Goal: Information Seeking & Learning: Find specific fact

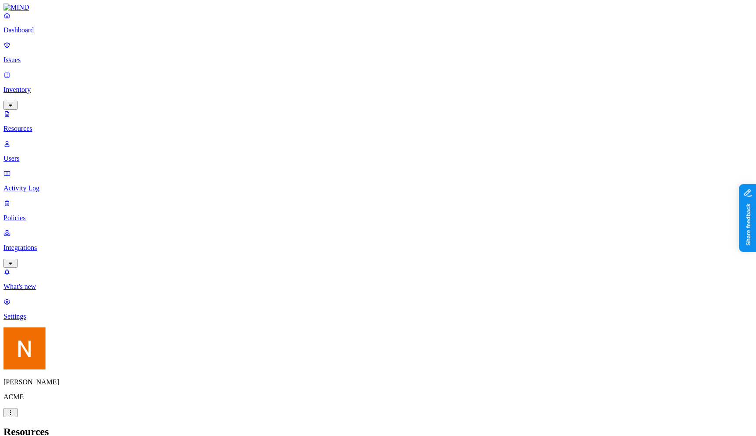
click at [14, 415] on icon "button" at bounding box center [10, 412] width 7 height 6
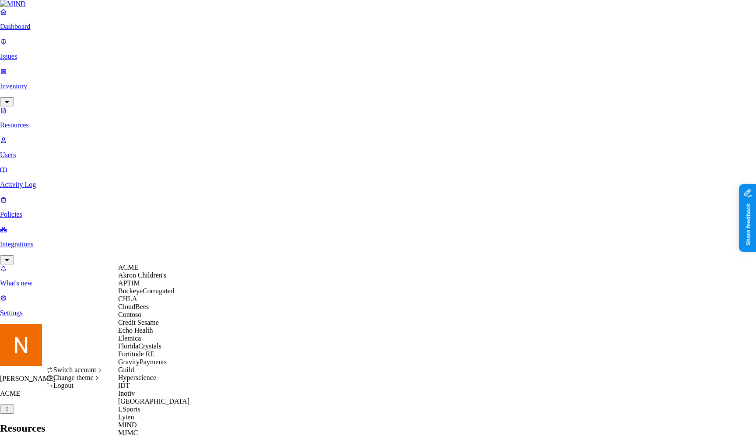
scroll to position [458, 0]
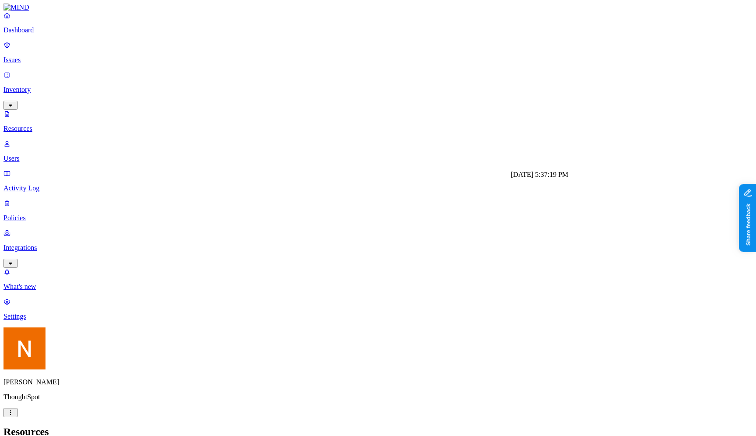
scroll to position [4, 0]
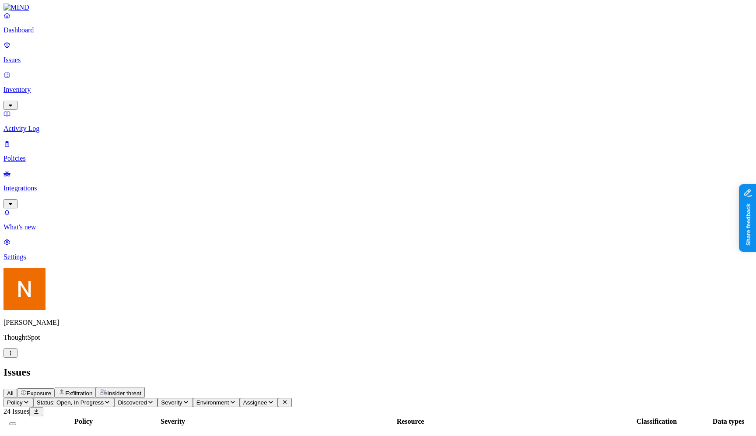
click at [14, 356] on icon "button" at bounding box center [10, 353] width 7 height 6
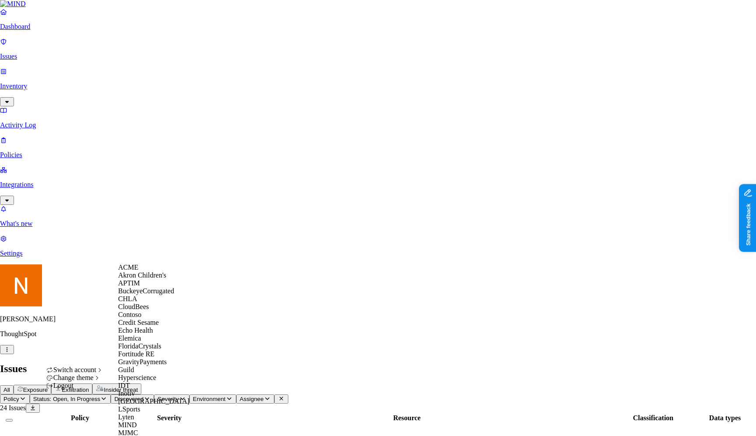
scroll to position [415, 0]
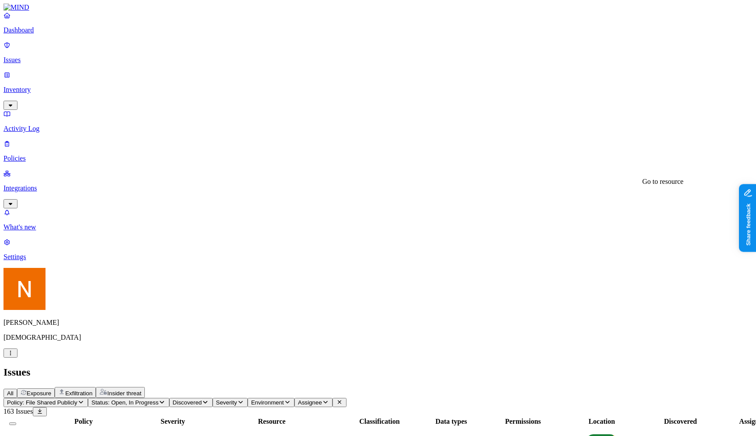
click at [17, 357] on button "button" at bounding box center [10, 352] width 14 height 9
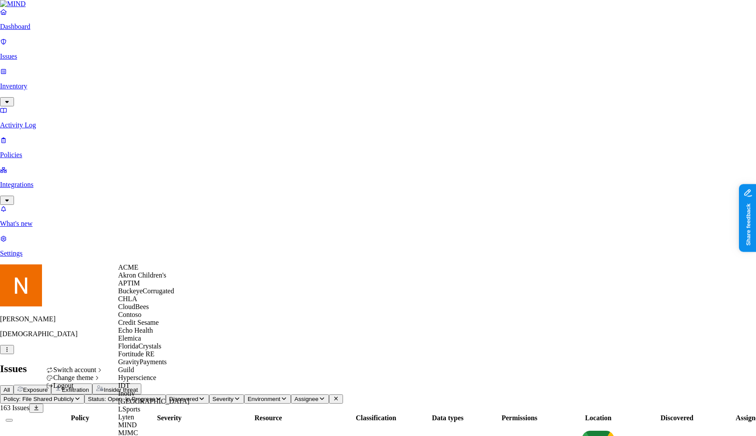
scroll to position [454, 0]
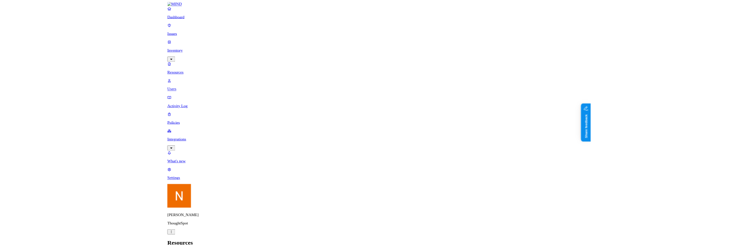
scroll to position [66, 0]
